Goal: Download file/media

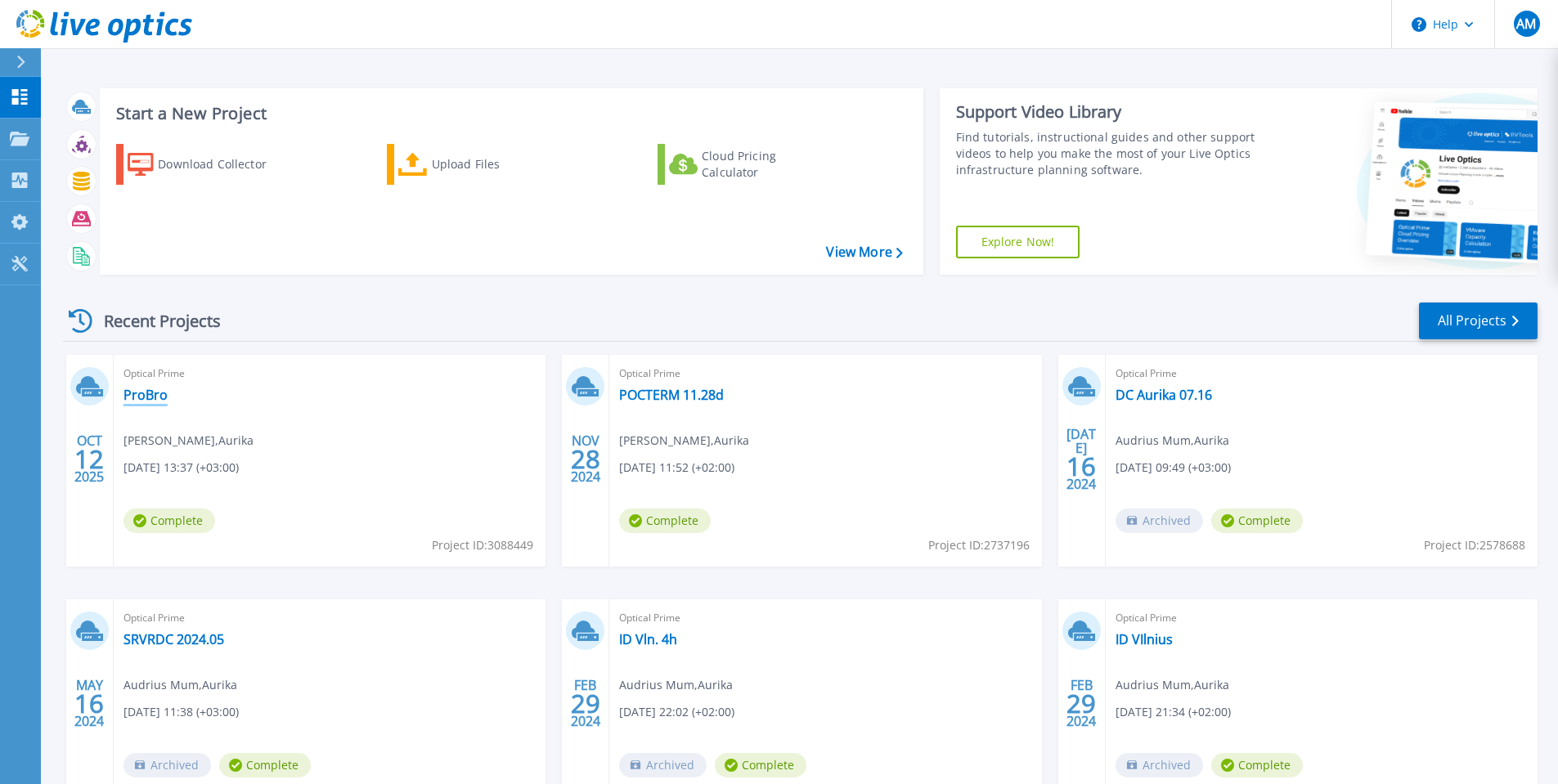
click at [147, 396] on link "ProBro" at bounding box center [145, 394] width 44 height 16
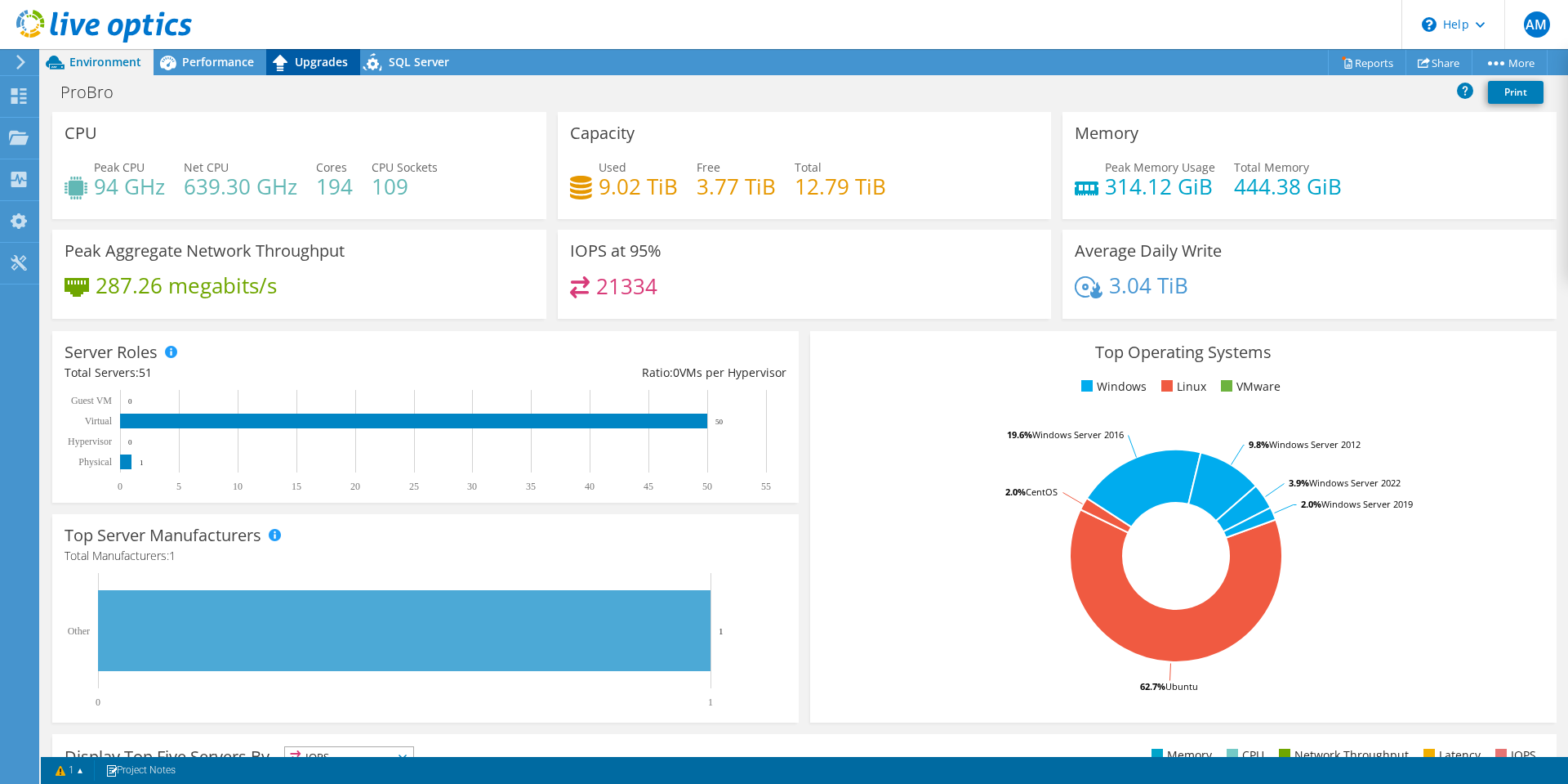
click at [329, 57] on span "Upgrades" at bounding box center [321, 61] width 53 height 15
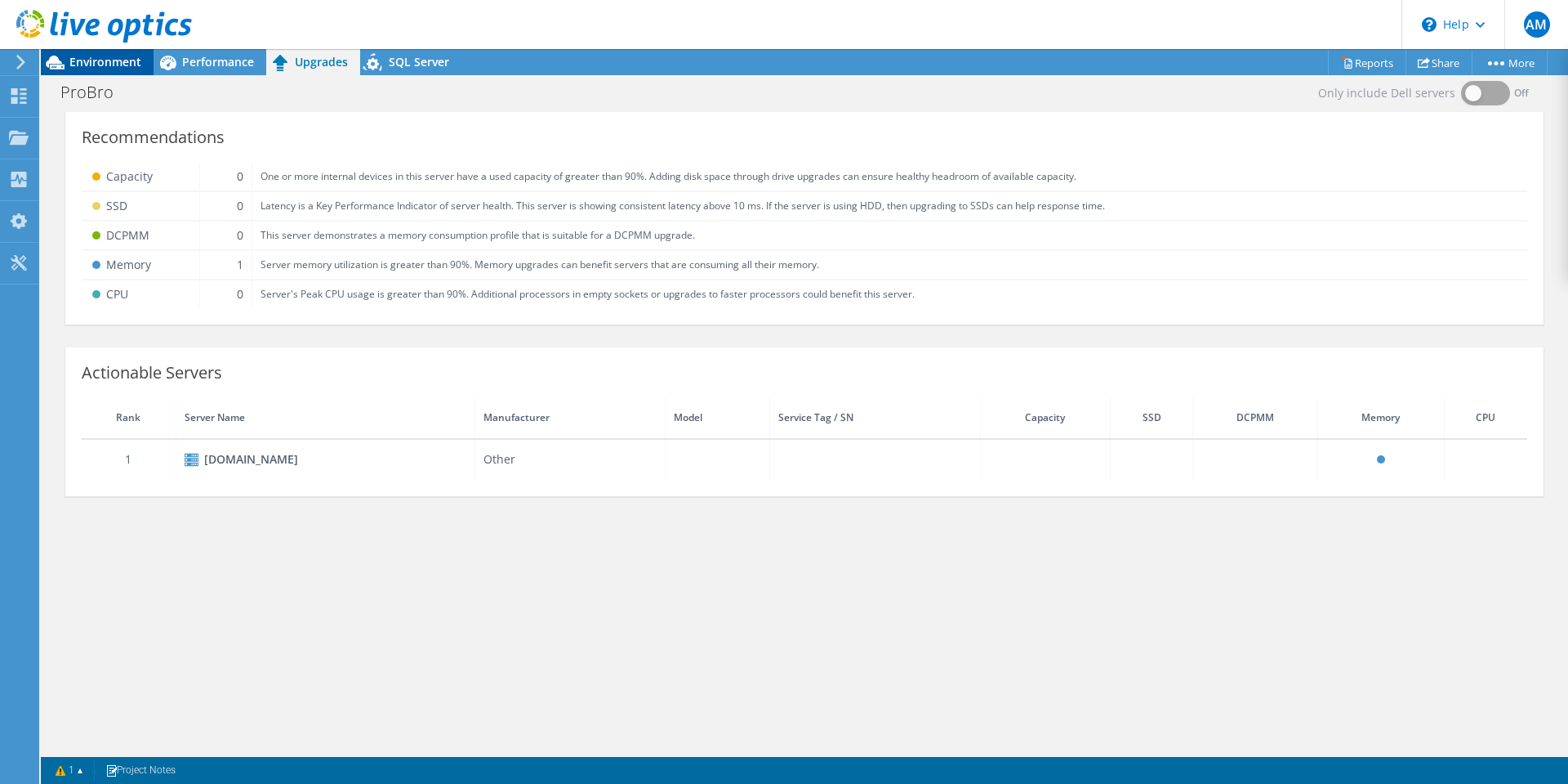
click at [81, 61] on span "Environment" at bounding box center [106, 61] width 72 height 15
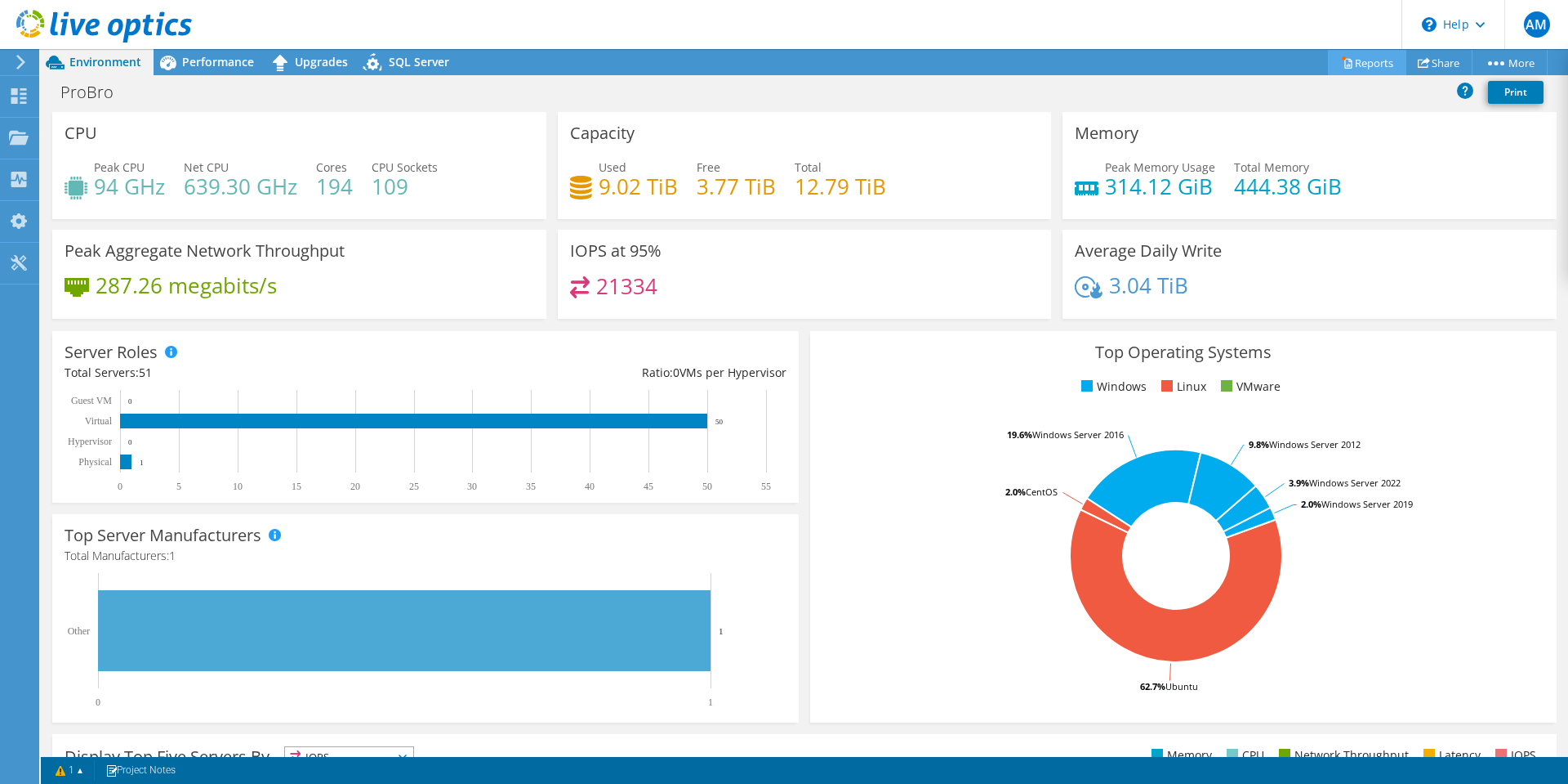
click at [1346, 63] on link "Reports" at bounding box center [1367, 63] width 79 height 25
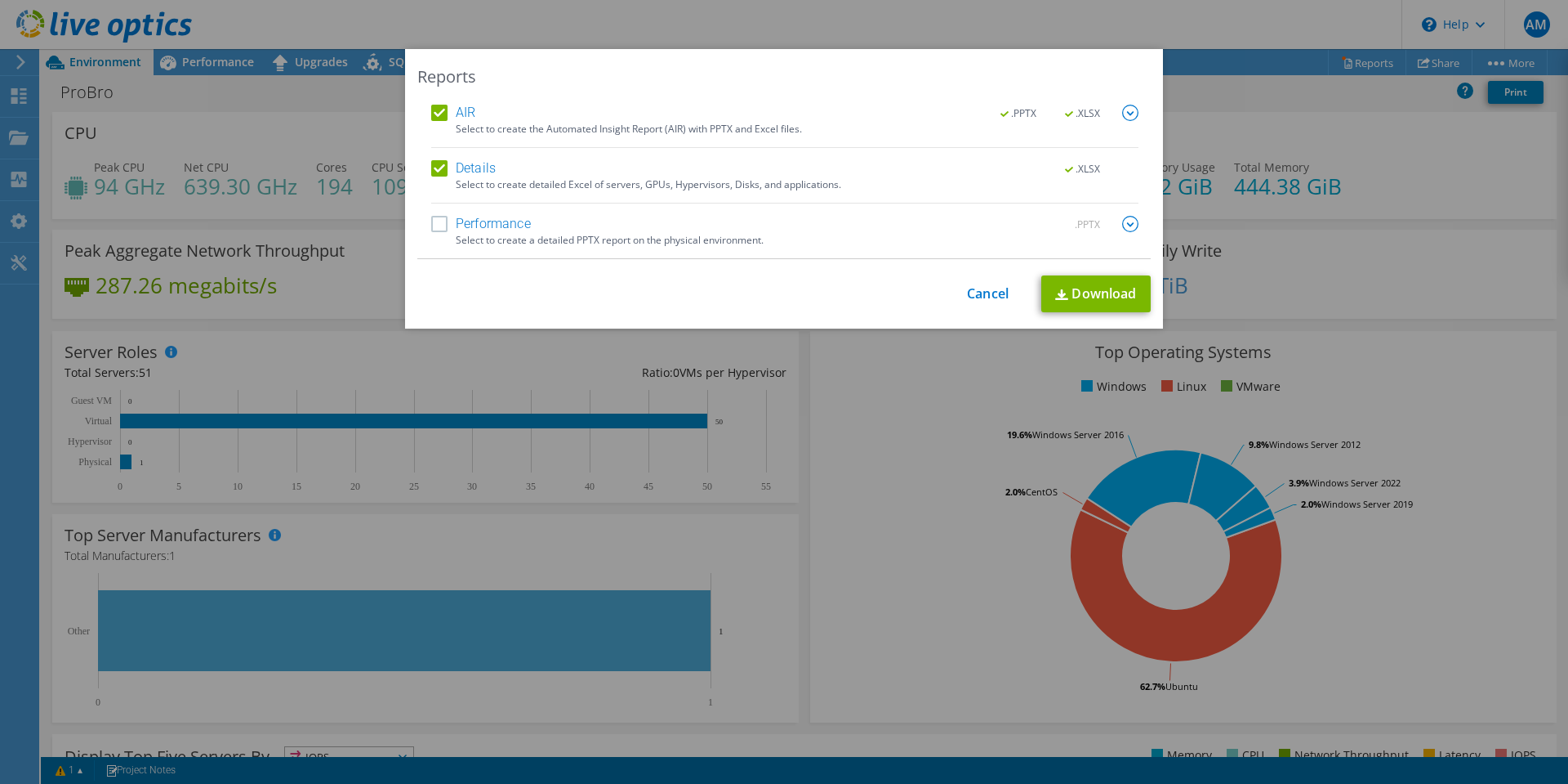
click at [433, 223] on label "Performance" at bounding box center [481, 224] width 99 height 16
click at [0, 0] on input "Performance" at bounding box center [0, 0] width 0 height 0
click at [1084, 284] on link "Download" at bounding box center [1096, 293] width 109 height 37
